Goal: Information Seeking & Learning: Find contact information

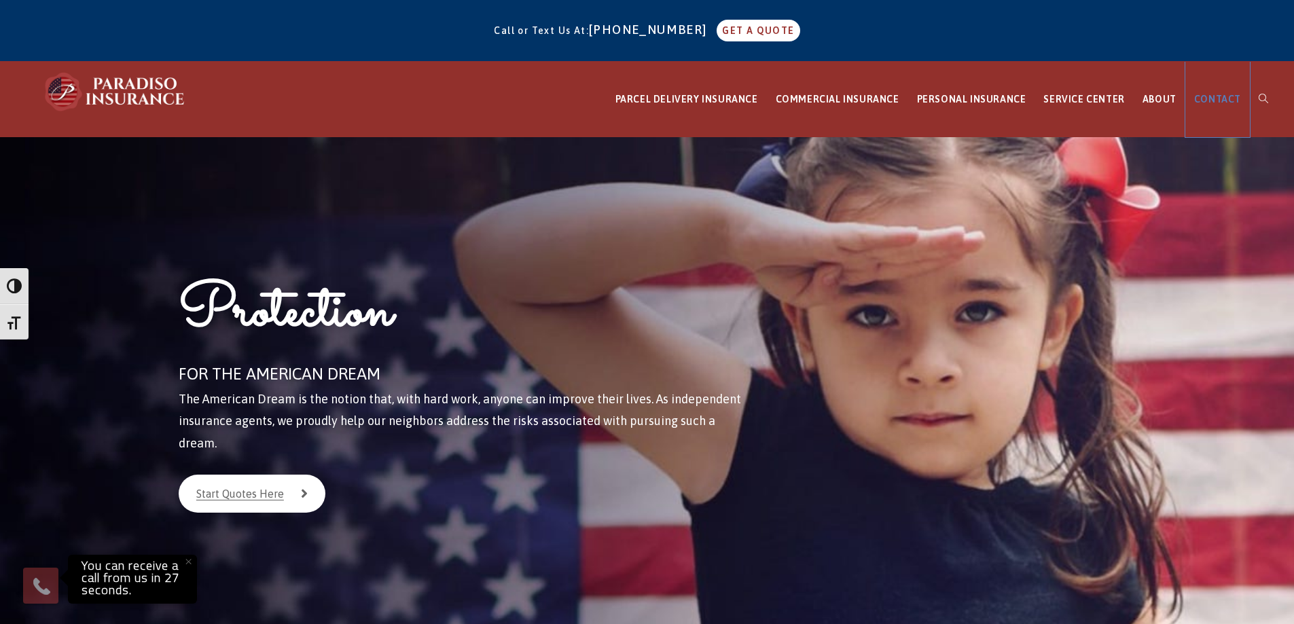
click at [1211, 100] on span "CONTACT" at bounding box center [1217, 99] width 47 height 11
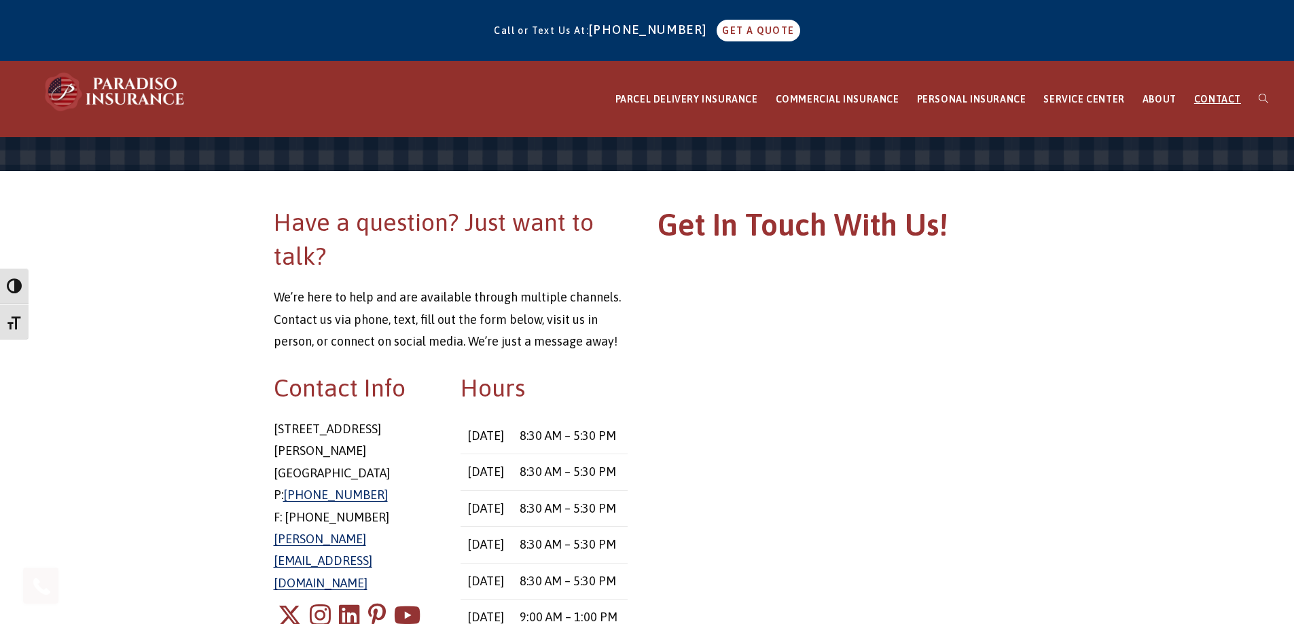
drag, startPoint x: 383, startPoint y: 426, endPoint x: 405, endPoint y: 429, distance: 21.9
click at [405, 429] on div "Contact Info 8 East Main Street Stafford Springs, CT 06076 P: 860-684-5270 F: 8…" at bounding box center [358, 518] width 188 height 294
copy p "8 East Main Street"
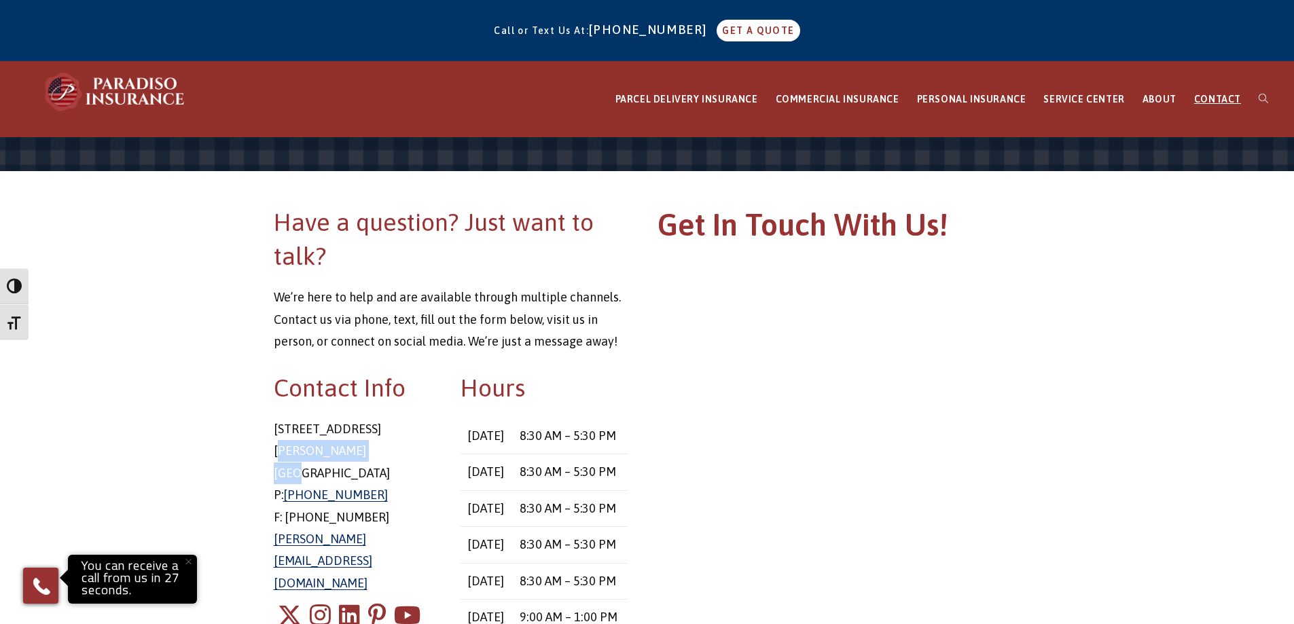
drag, startPoint x: 274, startPoint y: 448, endPoint x: 359, endPoint y: 450, distance: 85.0
click at [359, 450] on p "8 East Main Street Stafford Springs, CT 06076 P: 860-684-5270 F: 860-851-9564 c…" at bounding box center [357, 507] width 167 height 176
copy p "Stafford Springs"
click at [404, 448] on p "8 East Main Street Stafford Springs, CT 06076 P: 860-684-5270 F: 860-851-9564 c…" at bounding box center [357, 507] width 167 height 176
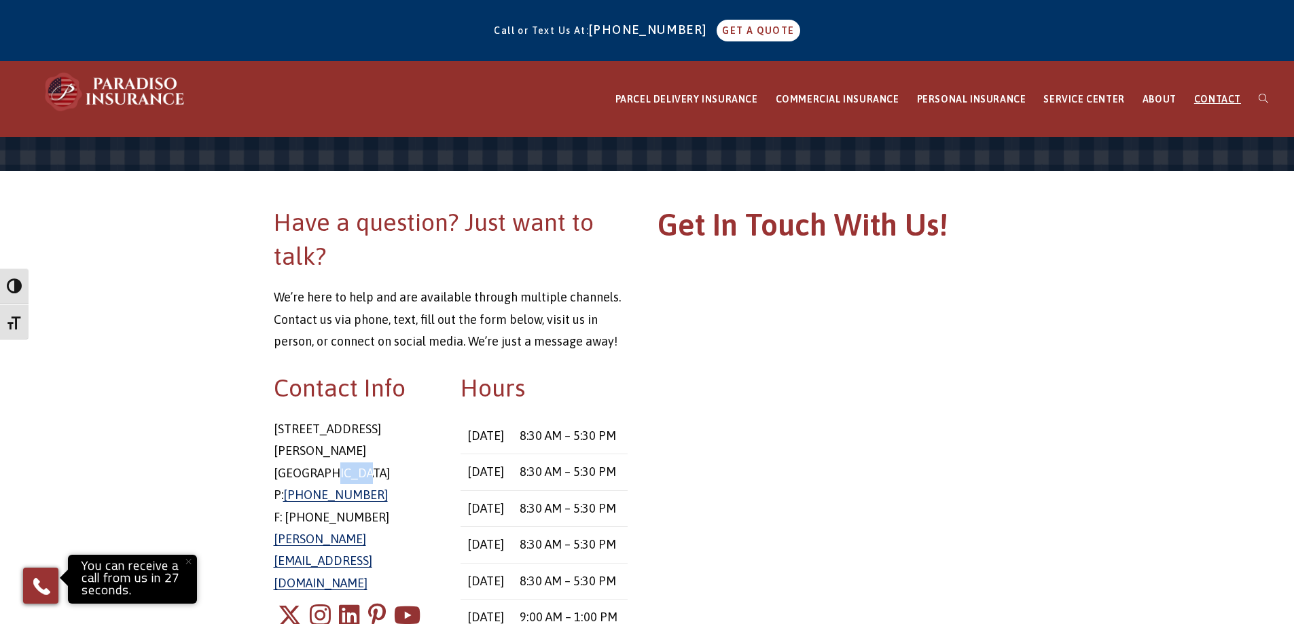
copy p "06076"
